Goal: Transaction & Acquisition: Purchase product/service

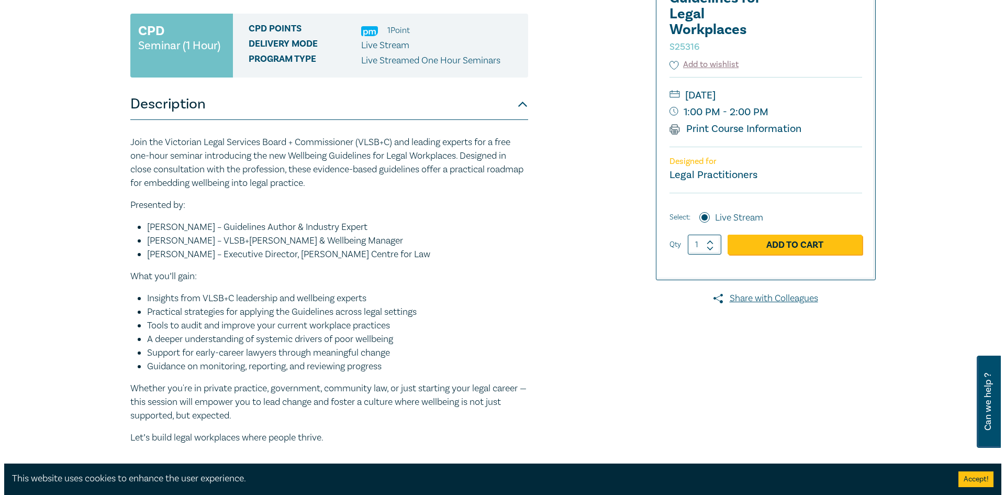
scroll to position [209, 0]
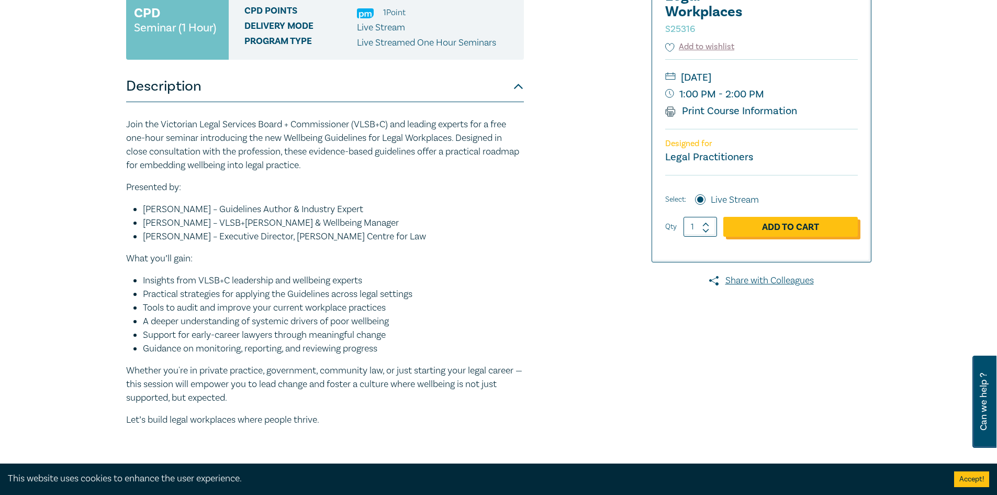
click at [850, 230] on link "Add to Cart" at bounding box center [791, 227] width 135 height 20
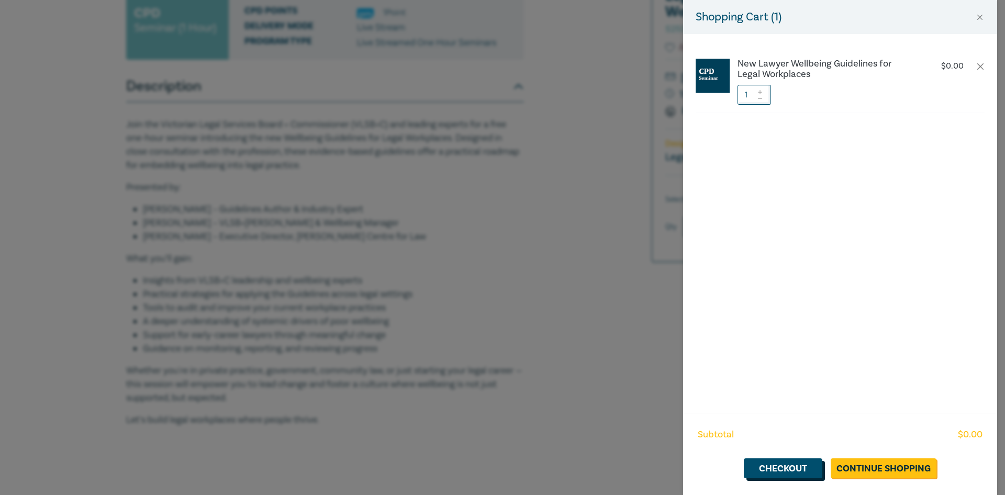
click at [800, 471] on link "Checkout" at bounding box center [783, 468] width 79 height 20
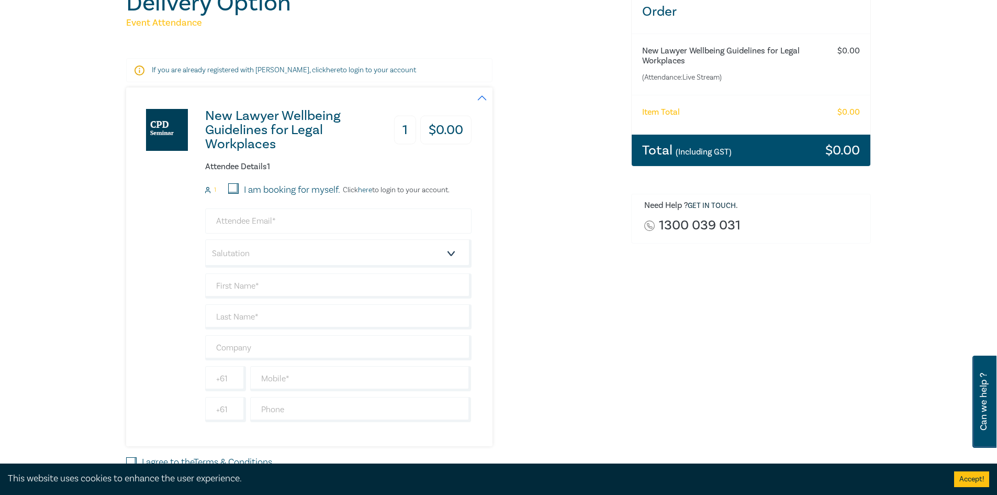
scroll to position [157, 0]
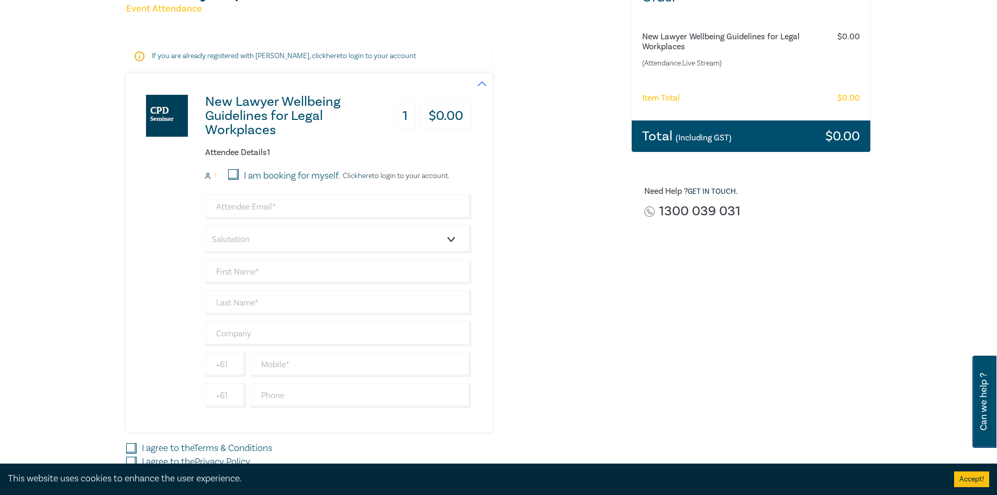
click at [401, 175] on p "Click here to login to your account." at bounding box center [394, 176] width 109 height 8
click at [365, 175] on link "here" at bounding box center [365, 175] width 14 height 9
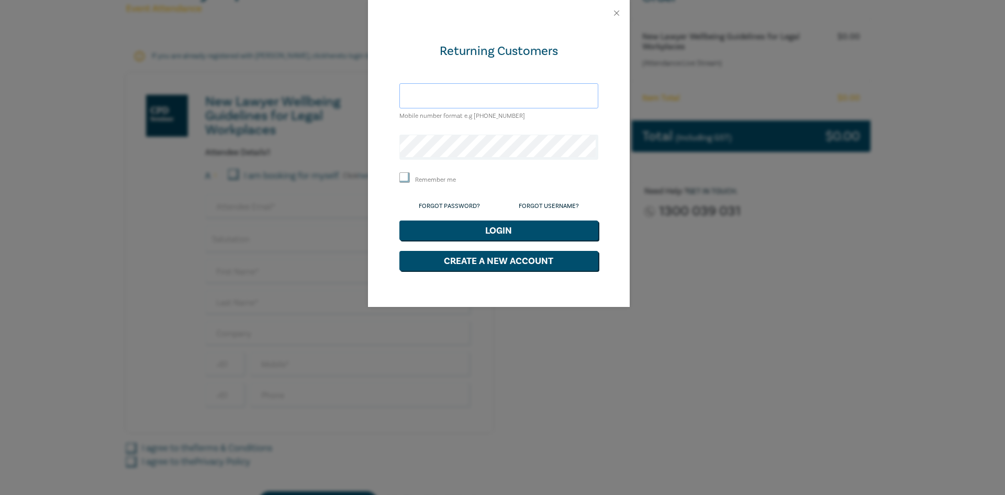
click at [463, 92] on input "text" at bounding box center [499, 95] width 199 height 25
click at [381, 149] on div "Returning Customers [EMAIL_ADDRESS][DOMAIN_NAME] Mobile number format e.g [PHON…" at bounding box center [499, 166] width 262 height 281
click at [557, 227] on button "Login" at bounding box center [499, 230] width 199 height 20
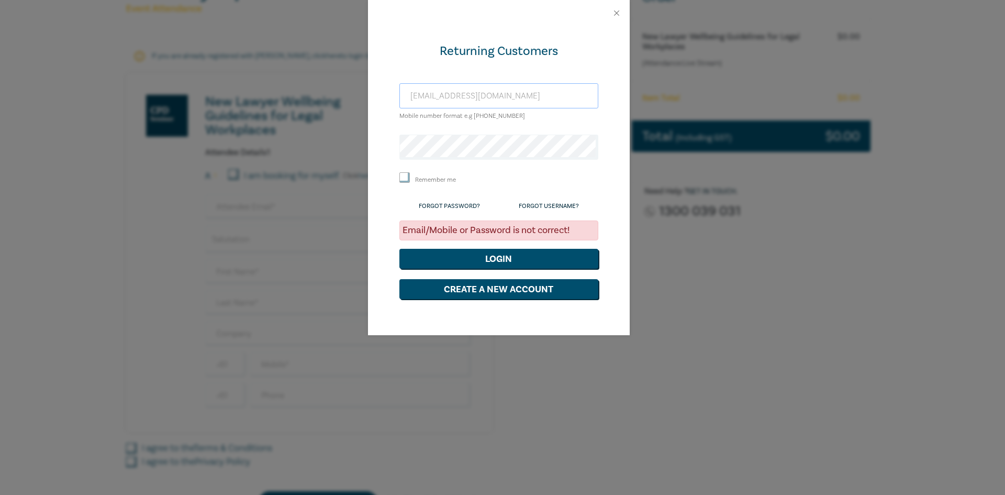
drag, startPoint x: 496, startPoint y: 95, endPoint x: 370, endPoint y: 93, distance: 126.7
click at [371, 94] on div "Returning Customers [EMAIL_ADDRESS][DOMAIN_NAME] Mobile number format e.g [PHON…" at bounding box center [499, 180] width 262 height 309
type input "[EMAIL_ADDRESS][DOMAIN_NAME]"
click at [524, 260] on button "Login" at bounding box center [499, 259] width 199 height 20
click at [378, 138] on div "Returning Customers [EMAIL_ADDRESS][DOMAIN_NAME] Mobile number format e.g [PHON…" at bounding box center [499, 180] width 262 height 309
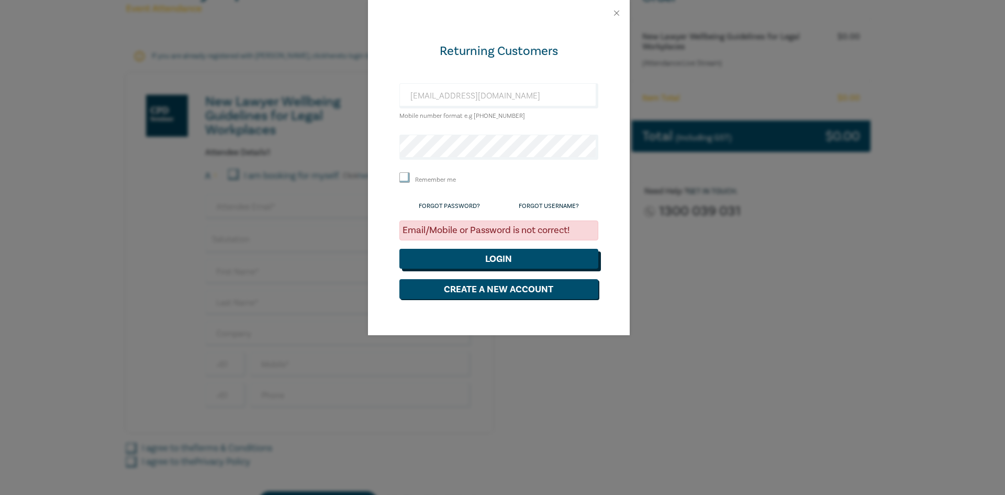
click at [557, 265] on button "Login" at bounding box center [499, 259] width 199 height 20
click at [617, 13] on button "Close" at bounding box center [616, 12] width 9 height 9
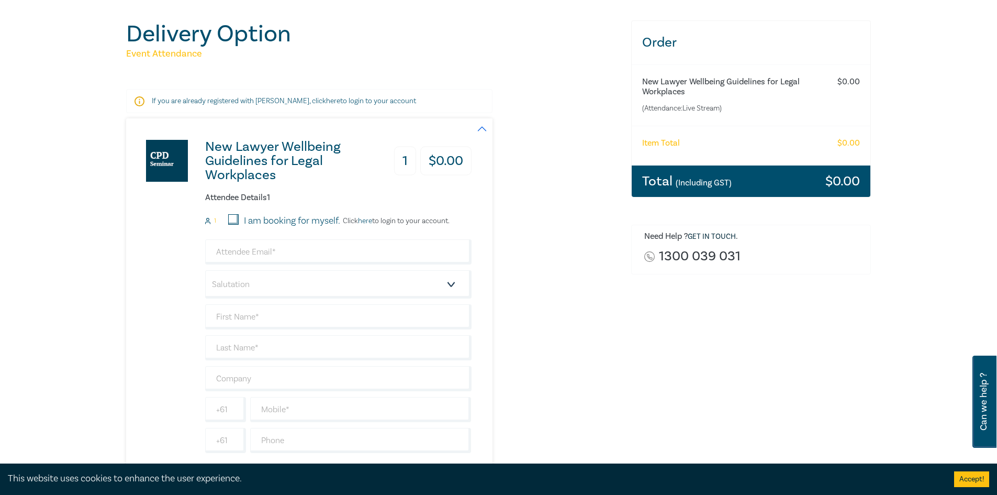
scroll to position [0, 0]
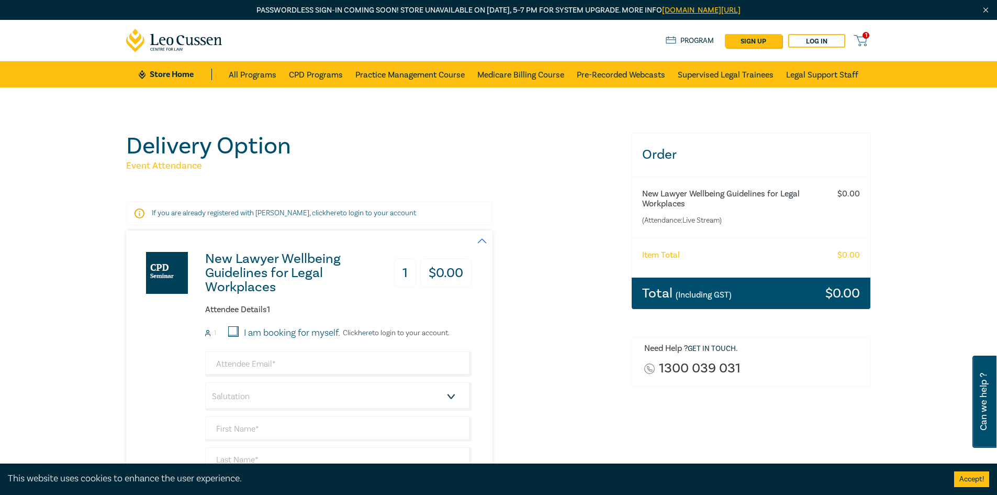
click at [369, 332] on link "here" at bounding box center [365, 332] width 14 height 9
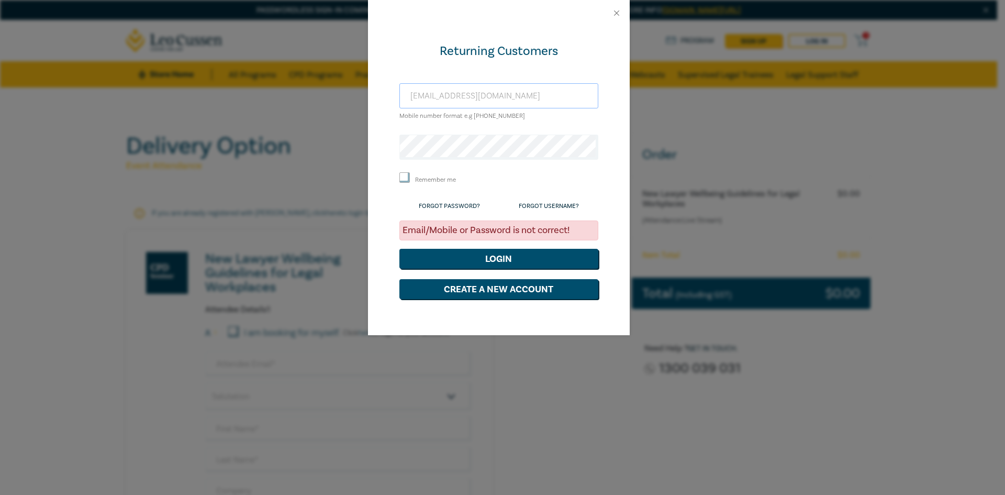
drag, startPoint x: 453, startPoint y: 97, endPoint x: 400, endPoint y: 97, distance: 52.9
click at [400, 97] on input "[EMAIL_ADDRESS][DOMAIN_NAME]" at bounding box center [499, 95] width 199 height 25
type input "[EMAIL_ADDRESS][DOMAIN_NAME]"
click at [374, 147] on div "Returning Customers [EMAIL_ADDRESS][DOMAIN_NAME] Mobile number format e.g [PHON…" at bounding box center [499, 180] width 262 height 309
click at [547, 254] on button "Login" at bounding box center [499, 259] width 199 height 20
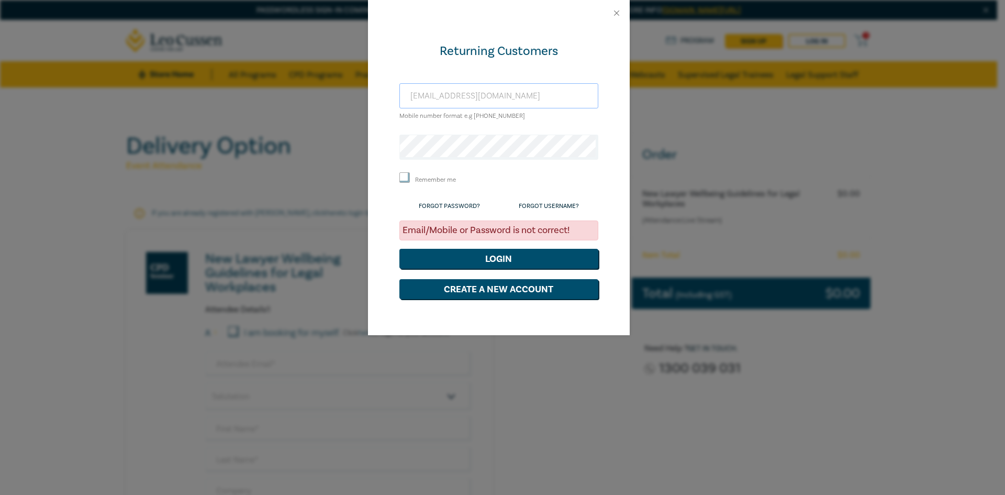
drag, startPoint x: 497, startPoint y: 97, endPoint x: 401, endPoint y: 97, distance: 96.9
click at [401, 97] on input "[EMAIL_ADDRESS][DOMAIN_NAME]" at bounding box center [499, 95] width 199 height 25
type input "[EMAIL_ADDRESS][DOMAIN_NAME]"
click at [542, 255] on button "Login" at bounding box center [499, 259] width 199 height 20
click at [370, 144] on div "Returning Customers [EMAIL_ADDRESS][DOMAIN_NAME] Mobile number format e.g [PHON…" at bounding box center [499, 180] width 262 height 309
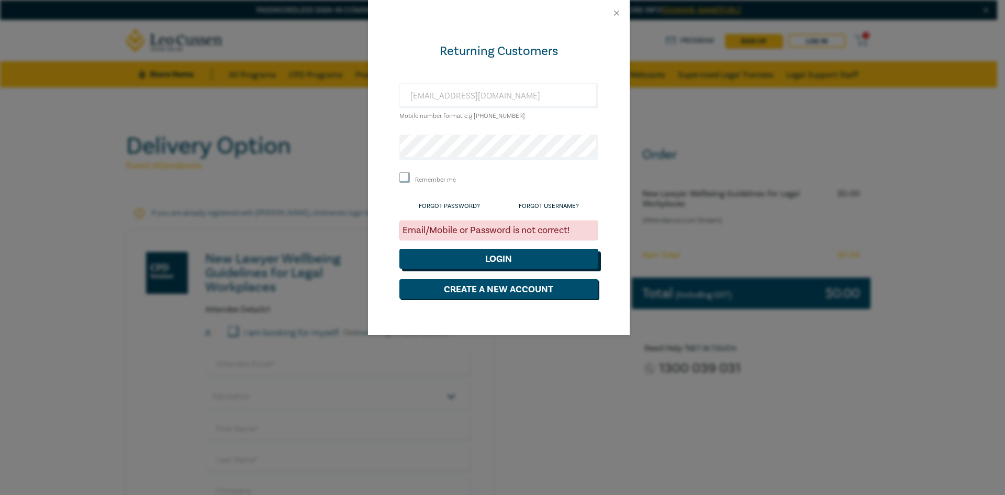
click at [524, 255] on button "Login" at bounding box center [499, 259] width 199 height 20
click at [618, 13] on button "Close" at bounding box center [616, 12] width 9 height 9
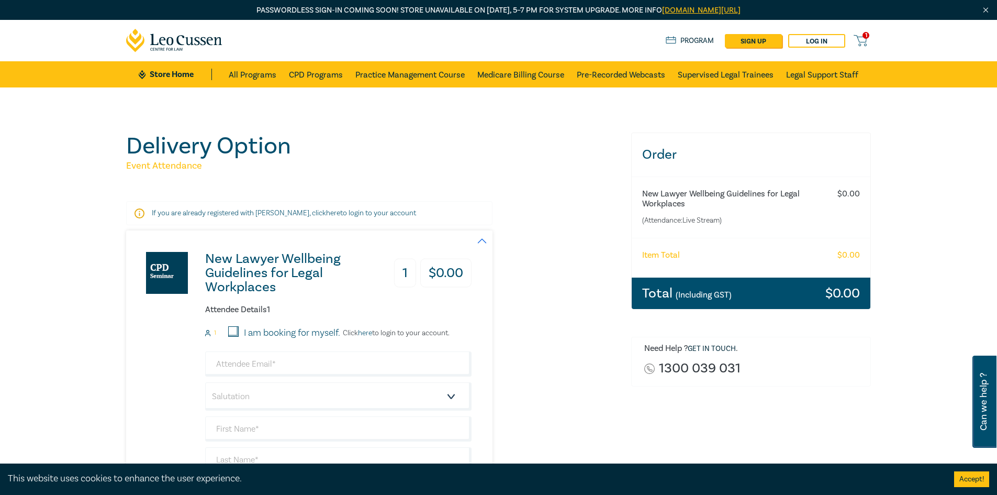
click at [232, 331] on input "I am booking for myself." at bounding box center [233, 331] width 10 height 10
checkbox input "true"
click at [365, 332] on link "here" at bounding box center [365, 332] width 14 height 9
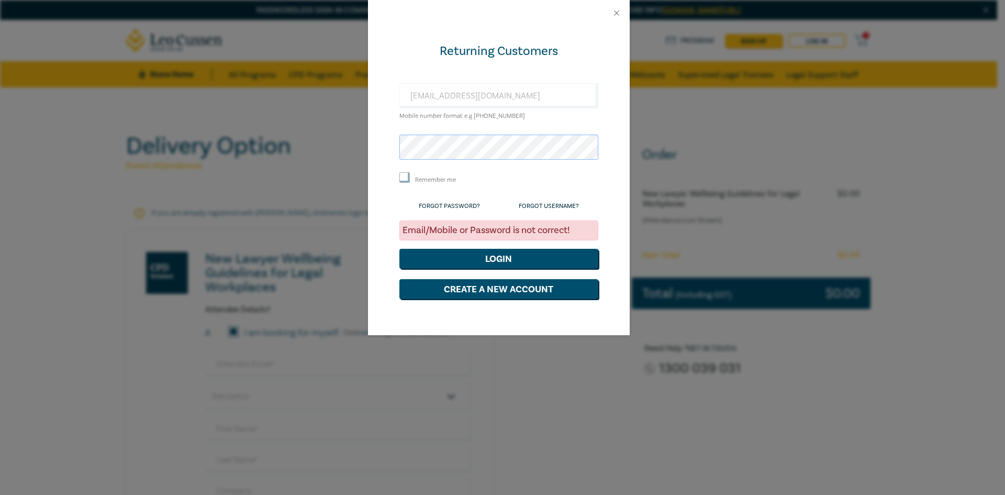
click at [375, 147] on div "Returning Customers [EMAIL_ADDRESS][DOMAIN_NAME] Mobile number format e.g [PHON…" at bounding box center [499, 180] width 262 height 309
click at [400, 249] on button "Login" at bounding box center [499, 259] width 199 height 20
click at [340, 153] on div "Returning Customers [EMAIL_ADDRESS][DOMAIN_NAME] Mobile number format e.g [PHON…" at bounding box center [502, 247] width 1005 height 495
click at [615, 14] on button "Close" at bounding box center [616, 12] width 9 height 9
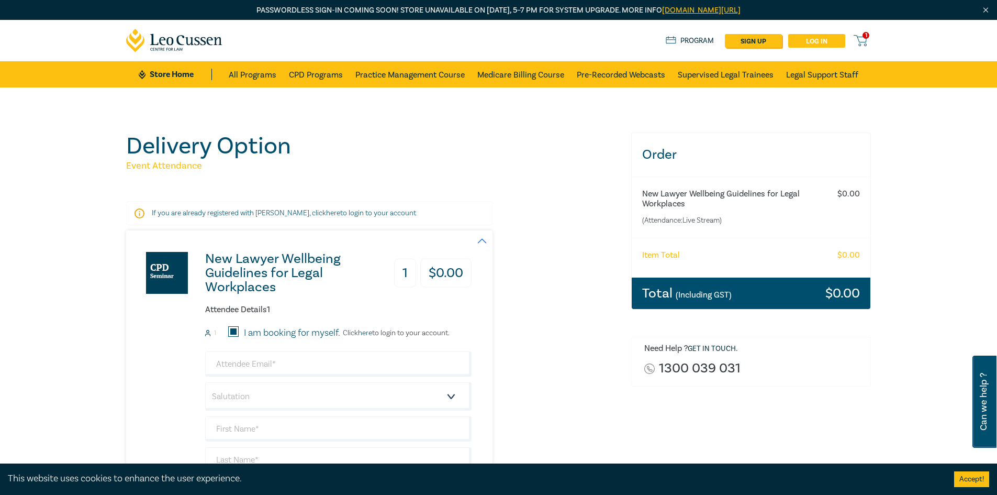
click at [817, 40] on link "Log in" at bounding box center [817, 41] width 57 height 14
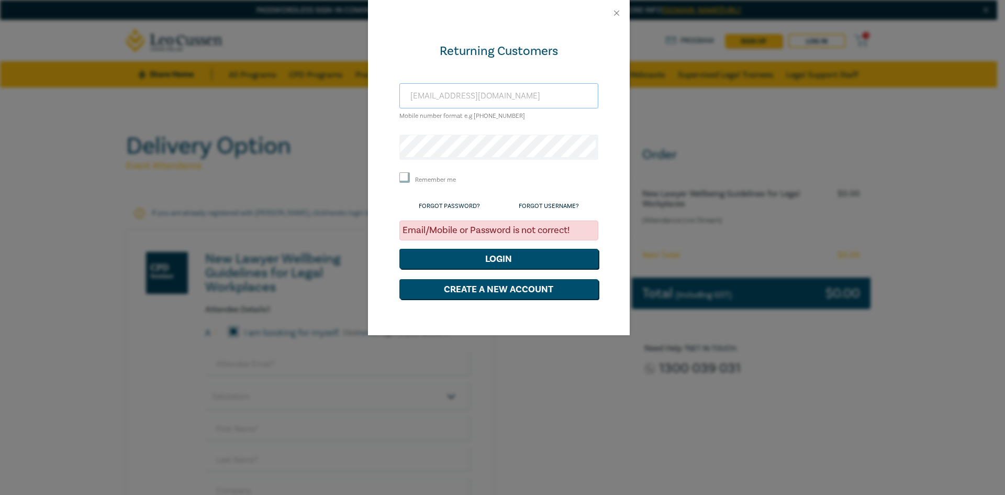
drag, startPoint x: 523, startPoint y: 91, endPoint x: 361, endPoint y: 92, distance: 161.3
click at [361, 92] on div "Returning Customers [EMAIL_ADDRESS][DOMAIN_NAME] Mobile number format e.g [PHON…" at bounding box center [502, 247] width 1005 height 495
type input "0400997014"
click at [542, 259] on button "Login" at bounding box center [499, 259] width 199 height 20
drag, startPoint x: 478, startPoint y: 94, endPoint x: 317, endPoint y: 86, distance: 160.9
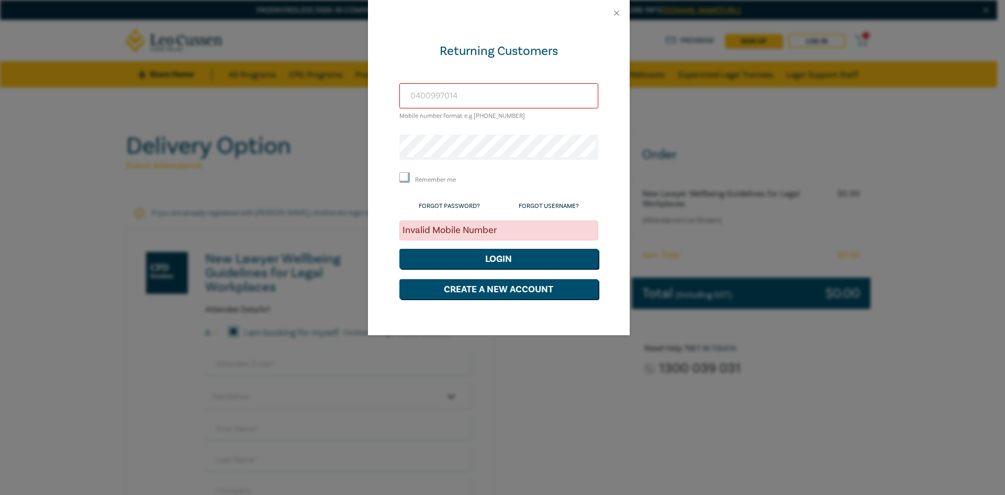
click at [317, 86] on div "Returning Customers [PHONE_NUMBER] Mobile number format e.g [PHONE_NUMBER] Reme…" at bounding box center [502, 247] width 1005 height 495
drag, startPoint x: 589, startPoint y: 46, endPoint x: 584, endPoint y: 51, distance: 7.0
click at [589, 46] on div "Returning Customers" at bounding box center [499, 51] width 199 height 17
click at [458, 102] on input "text" at bounding box center [499, 95] width 199 height 25
type input "[EMAIL_ADDRESS][DOMAIN_NAME]"
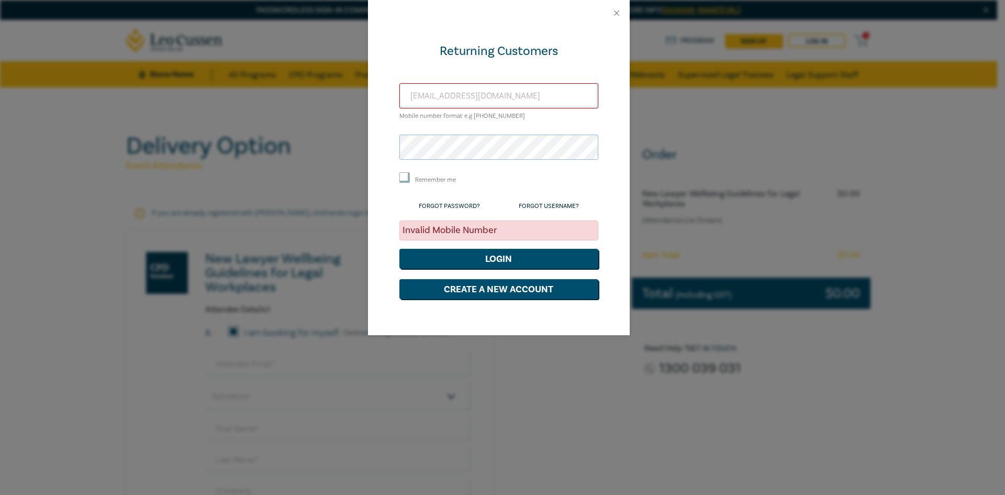
click at [360, 145] on div "Returning Customers [EMAIL_ADDRESS][DOMAIN_NAME] Mobile number format e.g [PHON…" at bounding box center [502, 247] width 1005 height 495
click at [582, 261] on button "Login" at bounding box center [499, 259] width 199 height 20
click at [567, 259] on button "Login" at bounding box center [499, 259] width 199 height 20
click at [533, 259] on button "Login" at bounding box center [499, 259] width 199 height 20
click at [464, 204] on link "Forgot Password?" at bounding box center [449, 206] width 61 height 8
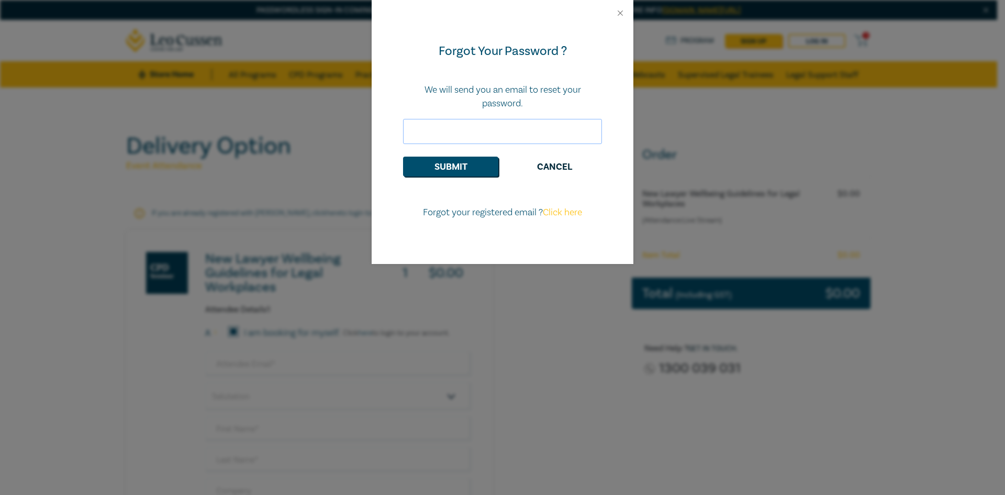
click at [473, 137] on input "email" at bounding box center [502, 131] width 199 height 25
click at [462, 129] on input "[EMAIL_ADDRESS][DOMAIN_NAME]" at bounding box center [502, 131] width 199 height 25
click at [467, 167] on button "Submit" at bounding box center [450, 167] width 95 height 20
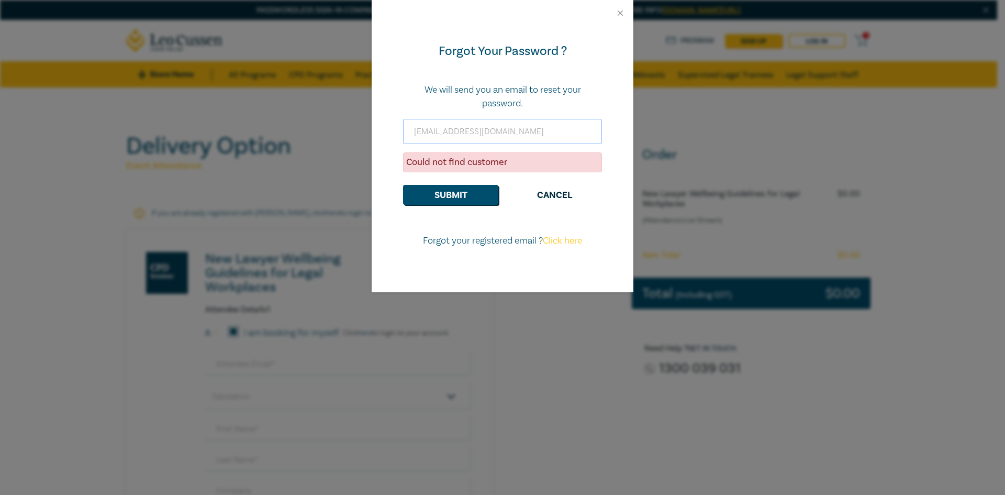
drag, startPoint x: 494, startPoint y: 129, endPoint x: 415, endPoint y: 129, distance: 79.6
click at [415, 129] on input "[EMAIL_ADDRESS][DOMAIN_NAME]" at bounding box center [502, 131] width 199 height 25
click at [477, 198] on button "Submit" at bounding box center [450, 195] width 95 height 20
drag, startPoint x: 508, startPoint y: 131, endPoint x: 393, endPoint y: 131, distance: 115.7
click at [393, 131] on div "Forgot Your Password ? We will send you an email to reset your password. [EMAIL…" at bounding box center [503, 159] width 262 height 266
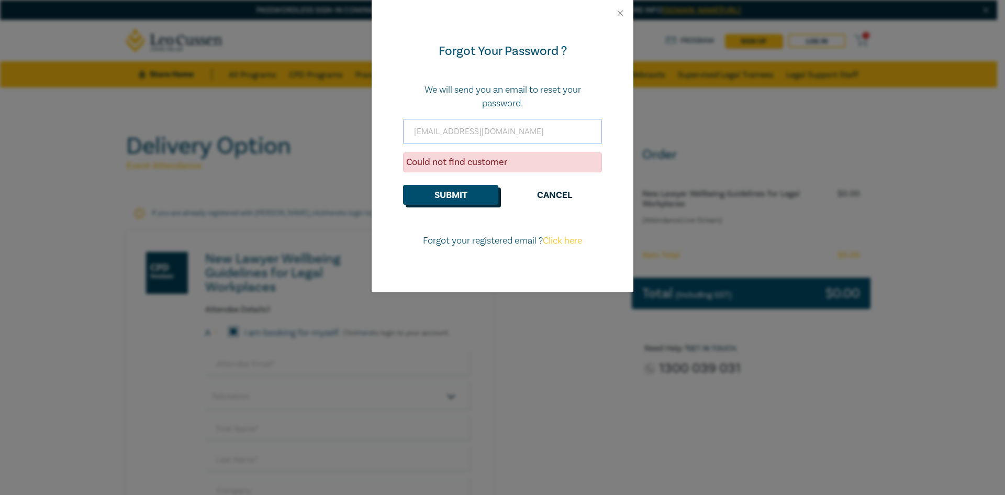
type input "[EMAIL_ADDRESS][DOMAIN_NAME]"
click at [485, 186] on button "Submit" at bounding box center [450, 195] width 95 height 20
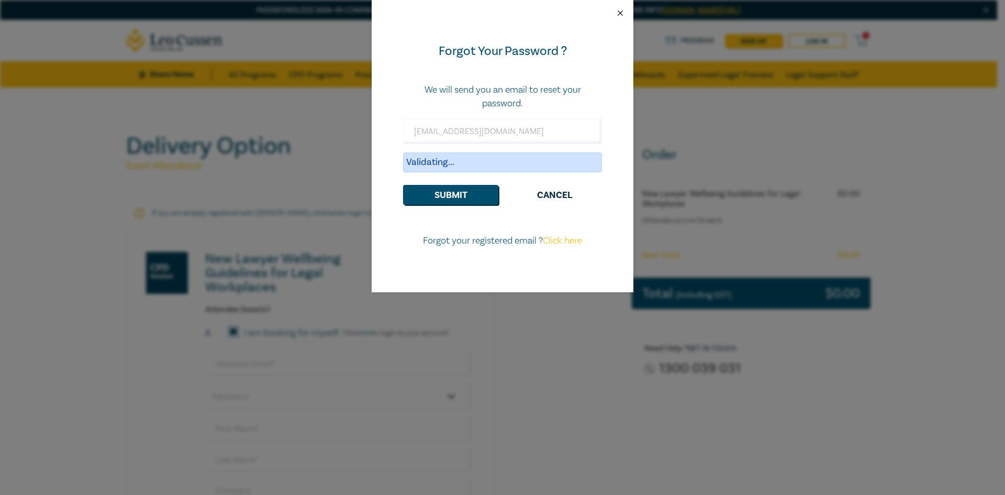
click at [619, 13] on button "Close" at bounding box center [620, 12] width 9 height 9
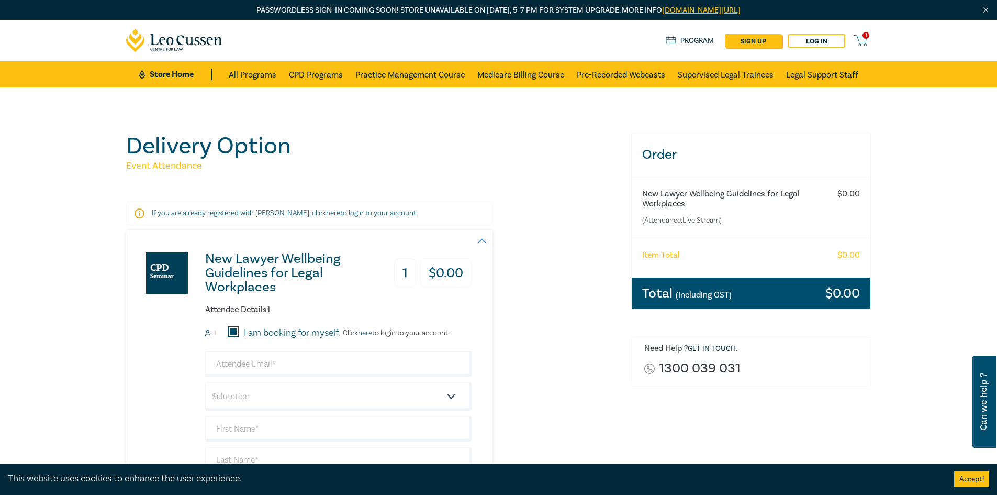
click at [862, 44] on icon at bounding box center [860, 40] width 13 height 13
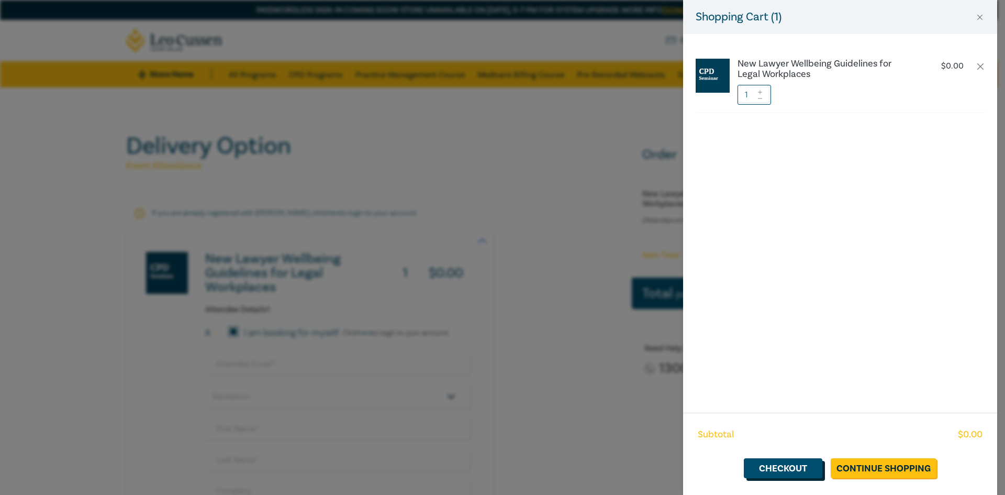
click at [802, 467] on link "Checkout" at bounding box center [783, 468] width 79 height 20
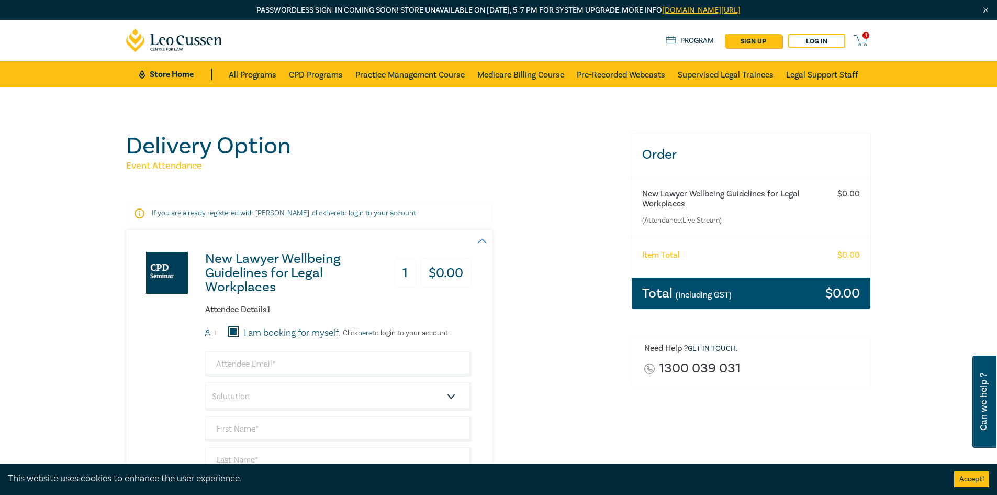
click at [372, 334] on link "here" at bounding box center [365, 332] width 14 height 9
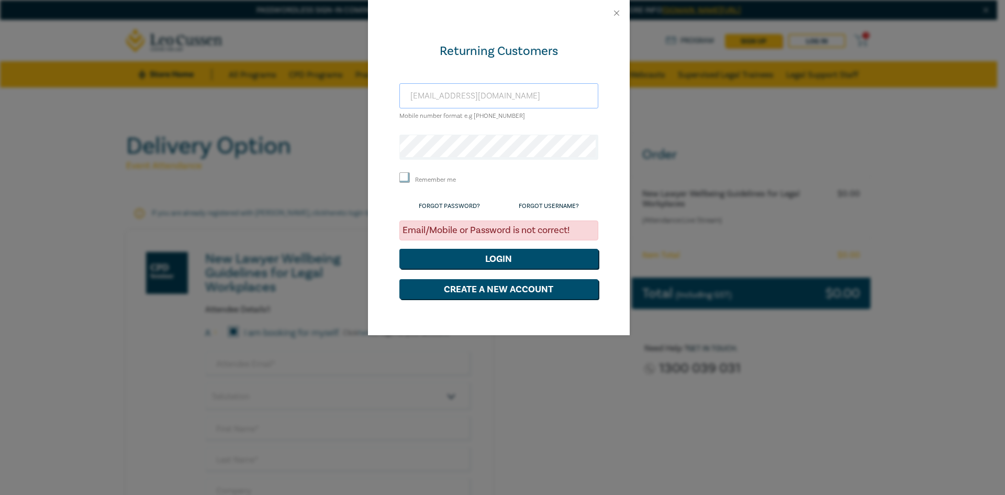
drag, startPoint x: 468, startPoint y: 95, endPoint x: 412, endPoint y: 95, distance: 56.0
click at [412, 95] on input "[EMAIL_ADDRESS][DOMAIN_NAME]" at bounding box center [499, 95] width 199 height 25
type input "j"
type input "[EMAIL_ADDRESS][DOMAIN_NAME]"
click at [616, 13] on button "Close" at bounding box center [616, 12] width 9 height 9
